Goal: Navigation & Orientation: Go to known website

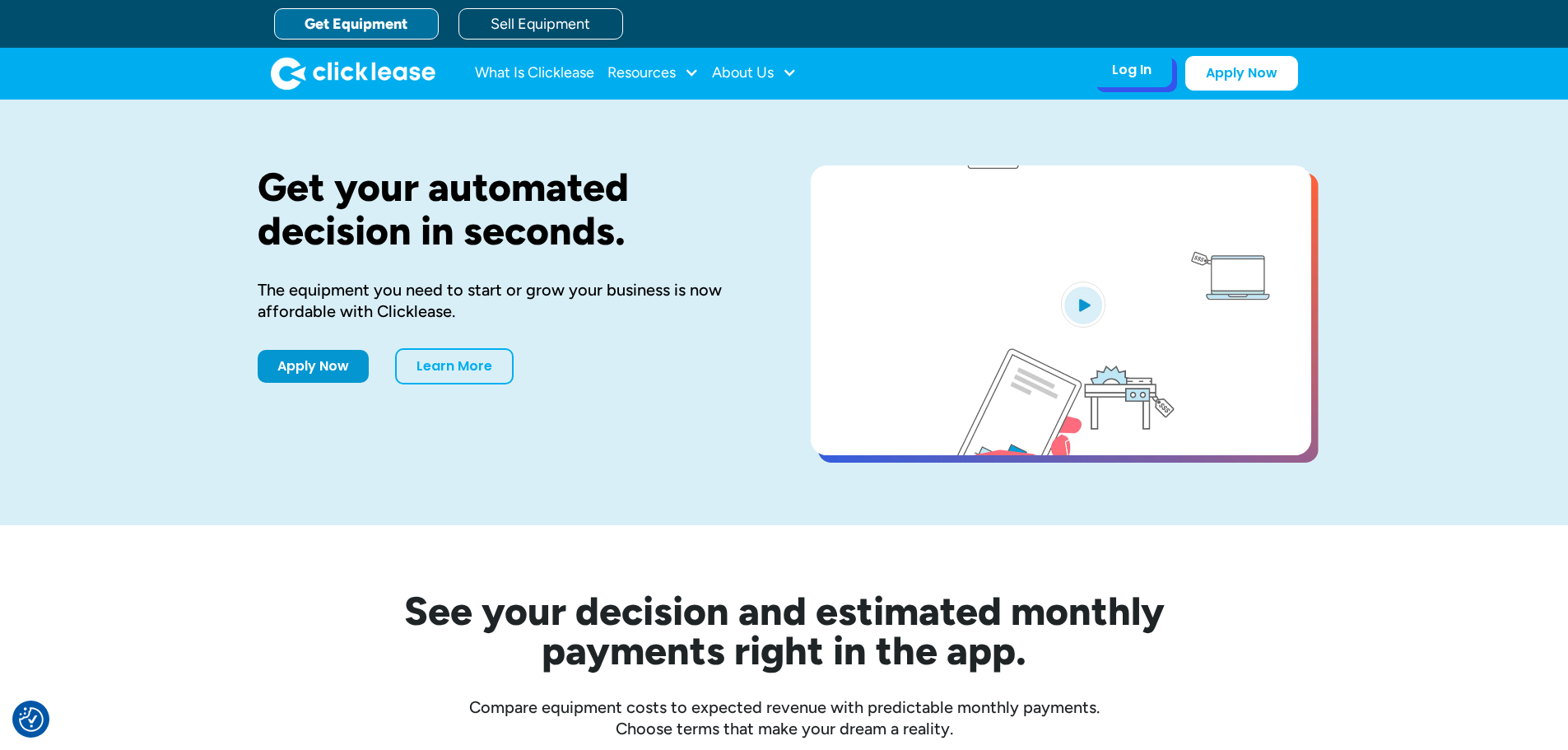
click at [1136, 71] on div "Log In" at bounding box center [1132, 70] width 40 height 16
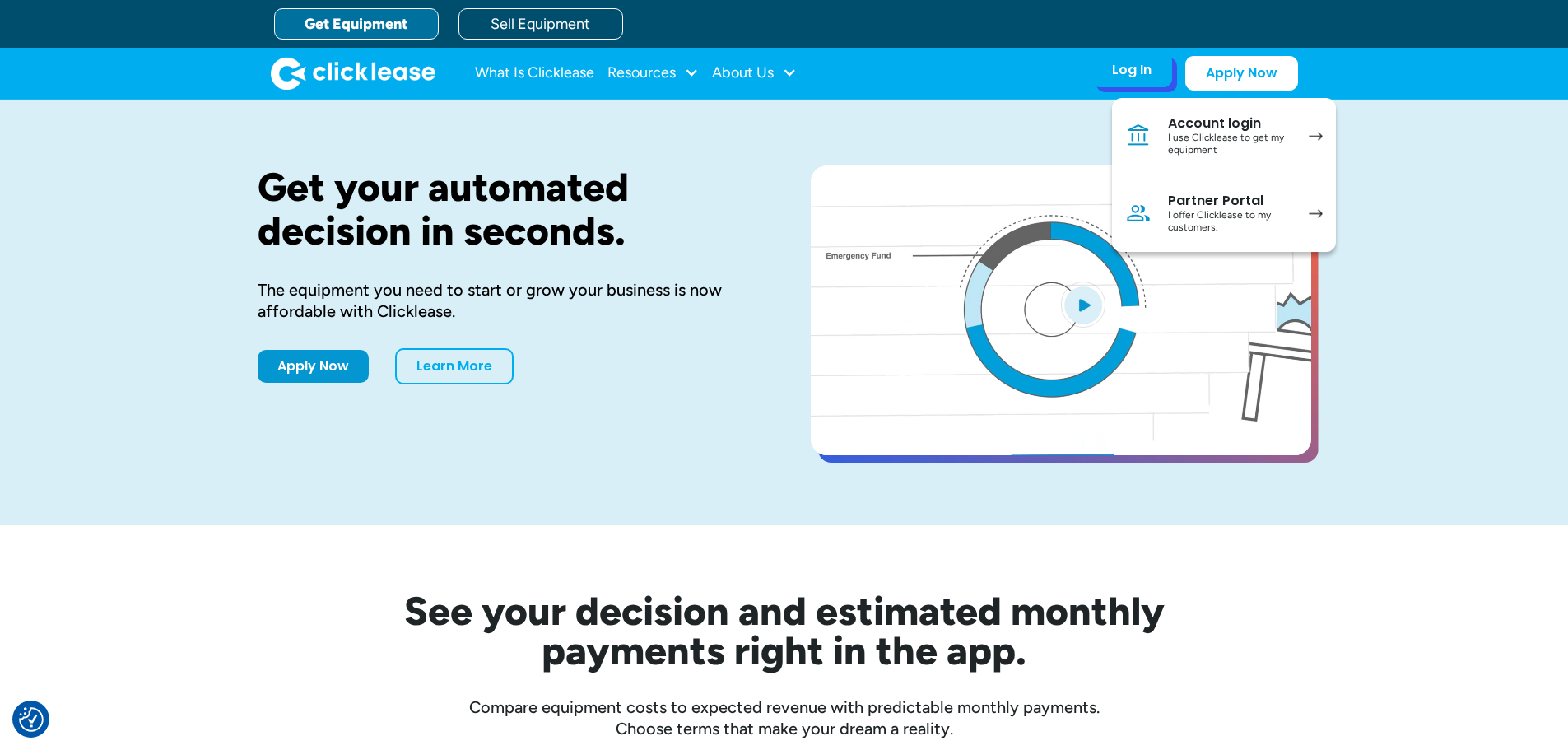
click at [1202, 129] on div "Account login" at bounding box center [1230, 123] width 124 height 16
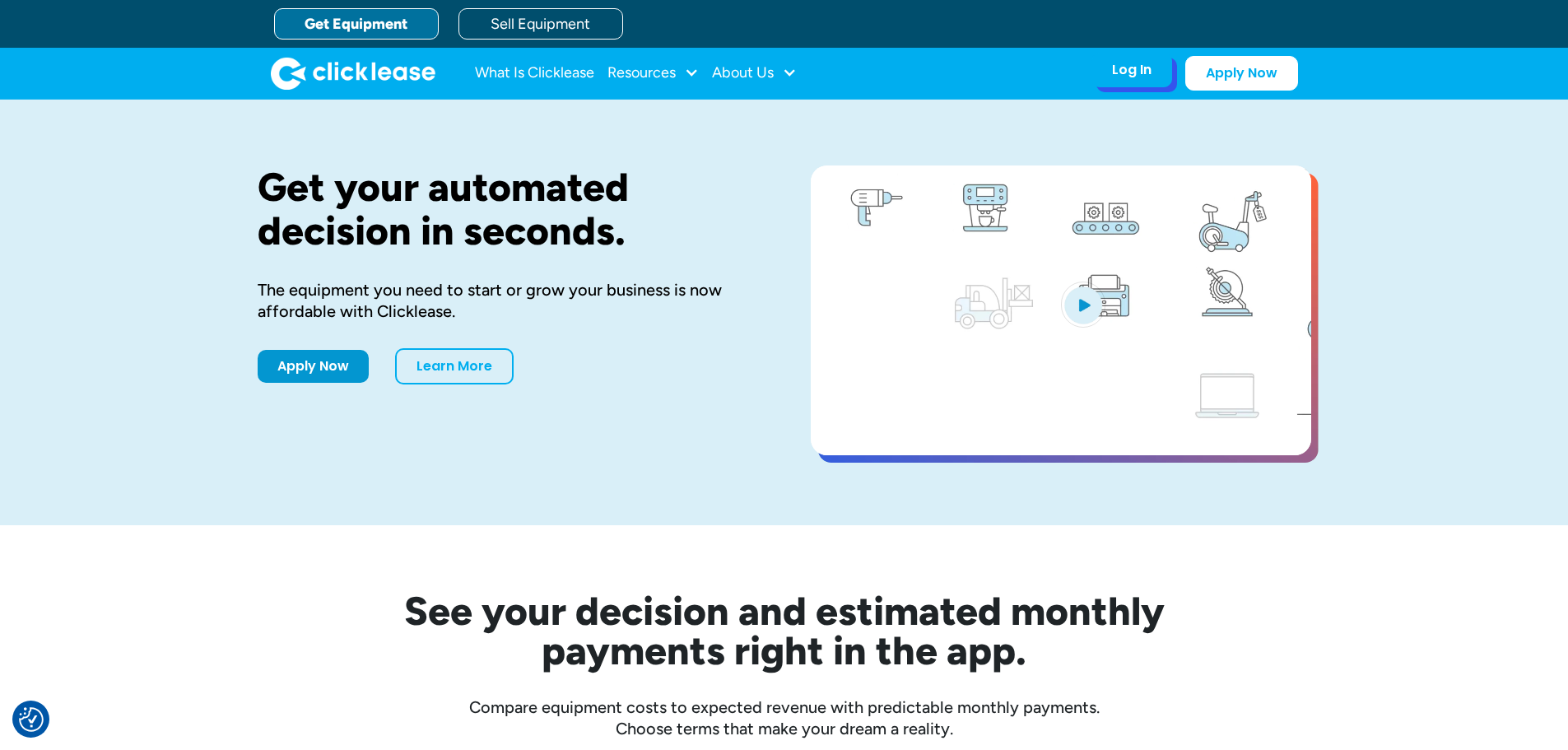
click at [1122, 75] on div "Log In" at bounding box center [1132, 70] width 40 height 16
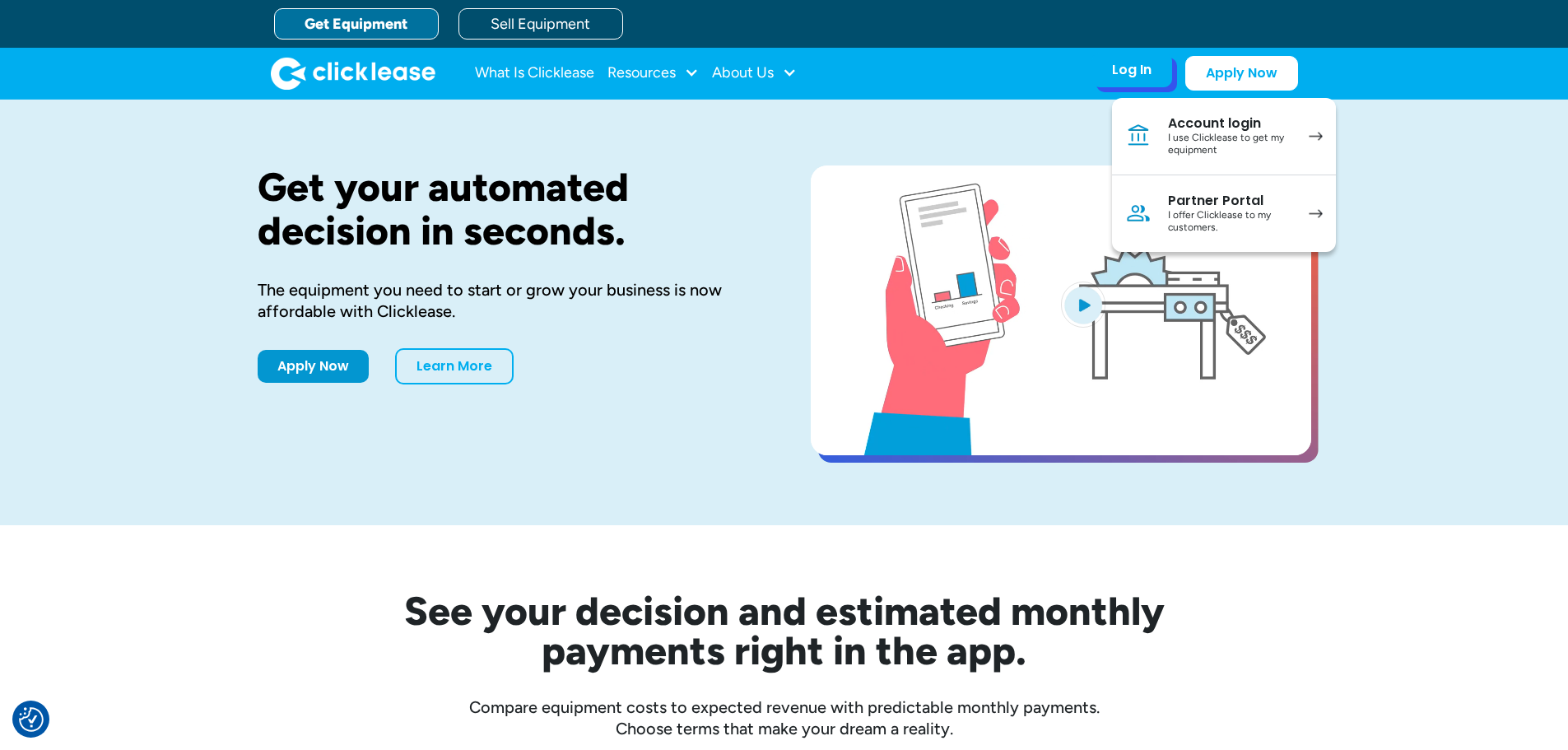
click at [1169, 144] on div "I use Clicklease to get my equipment" at bounding box center [1230, 145] width 124 height 25
